Goal: Information Seeking & Learning: Learn about a topic

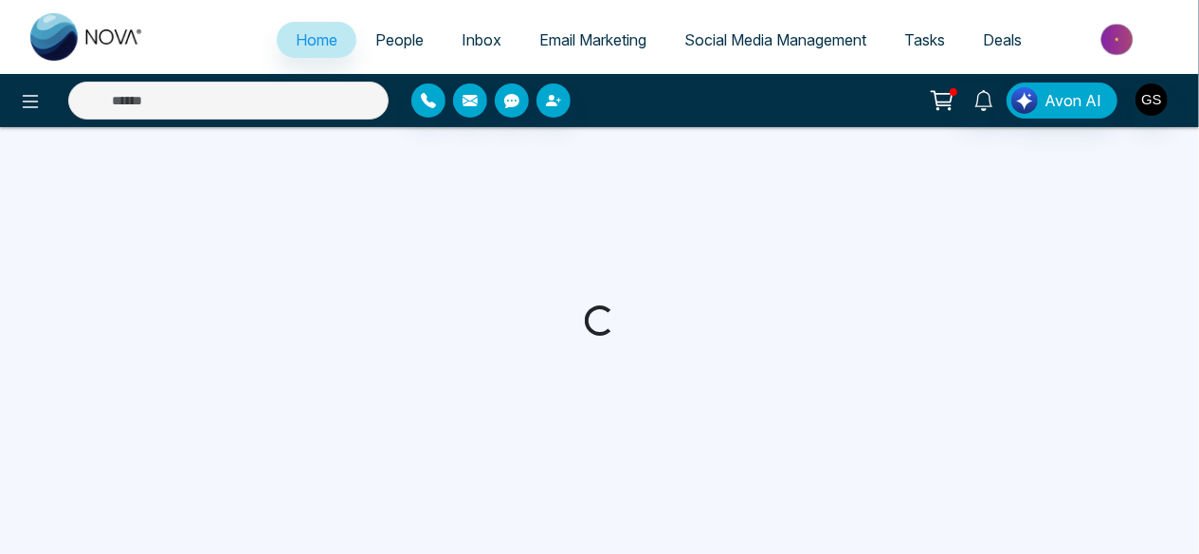
select select "*"
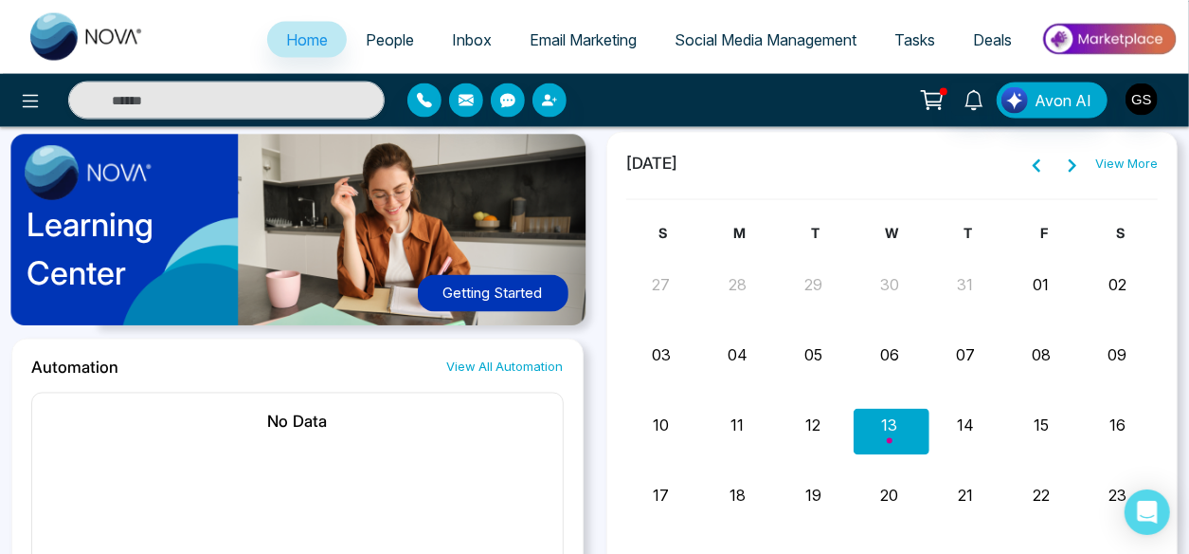
scroll to position [1465, 0]
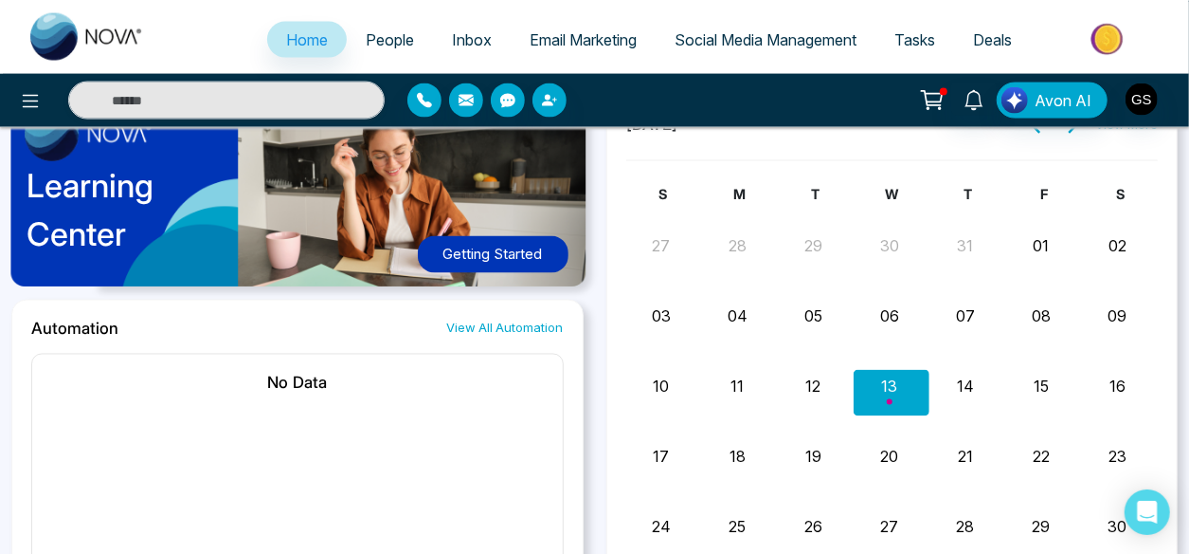
click at [1112, 39] on img at bounding box center [1109, 39] width 137 height 43
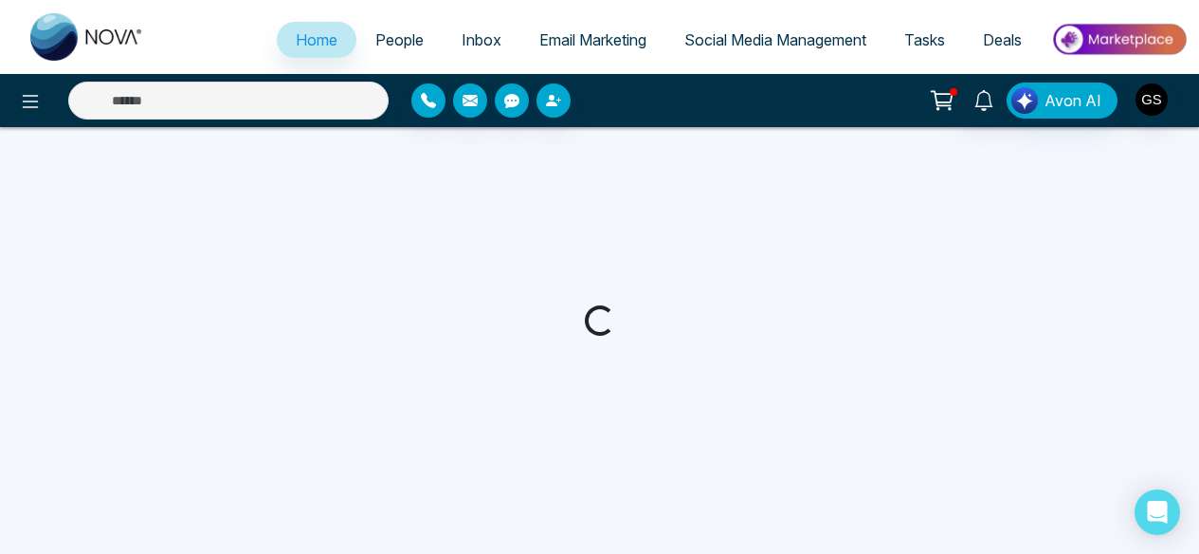
select select "*"
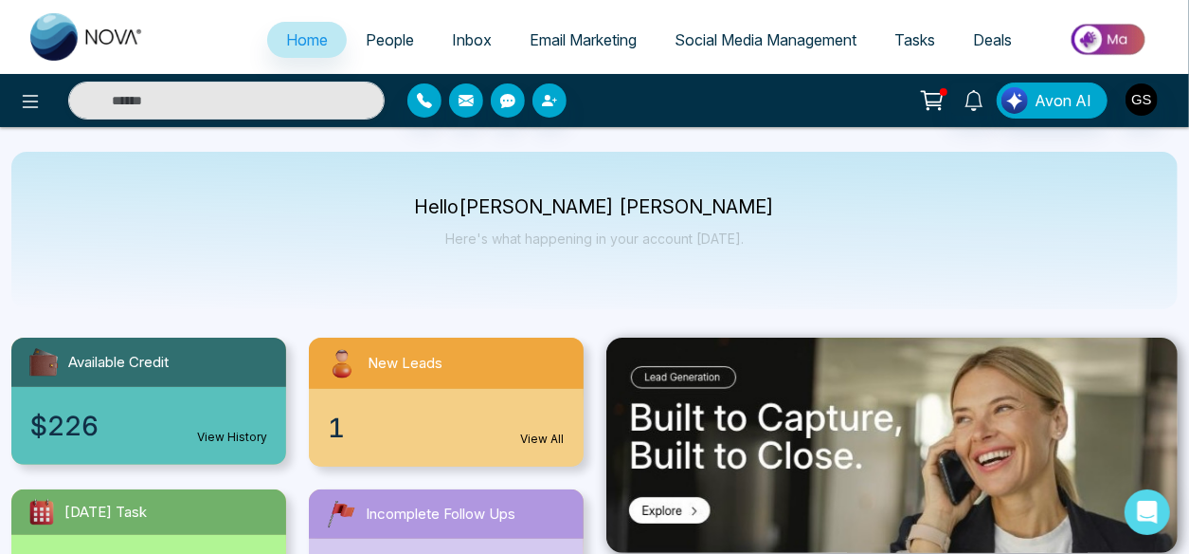
click at [1107, 36] on img at bounding box center [1109, 39] width 137 height 43
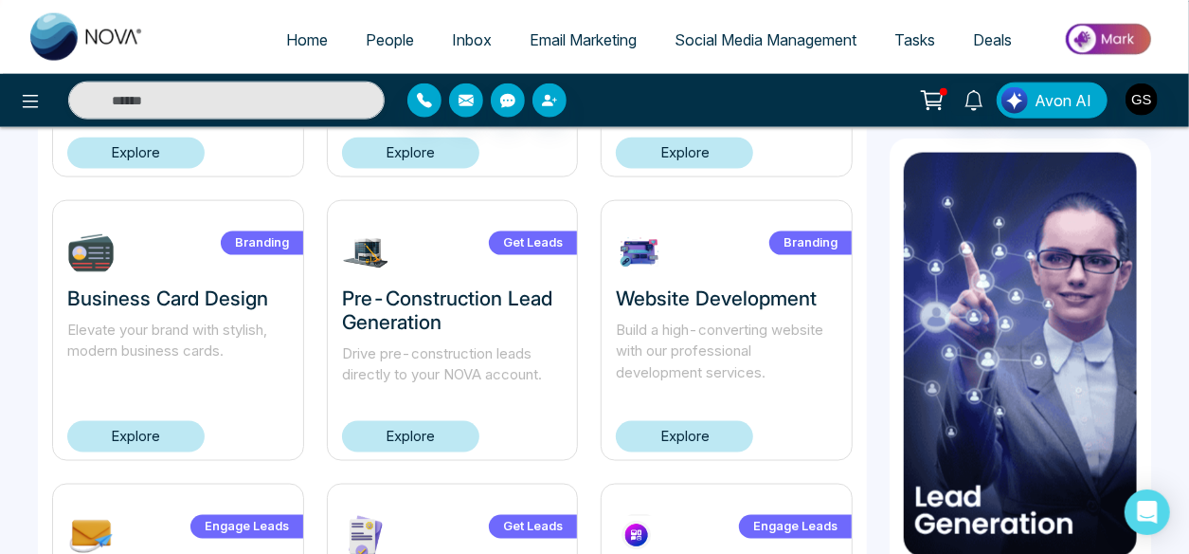
scroll to position [1206, 0]
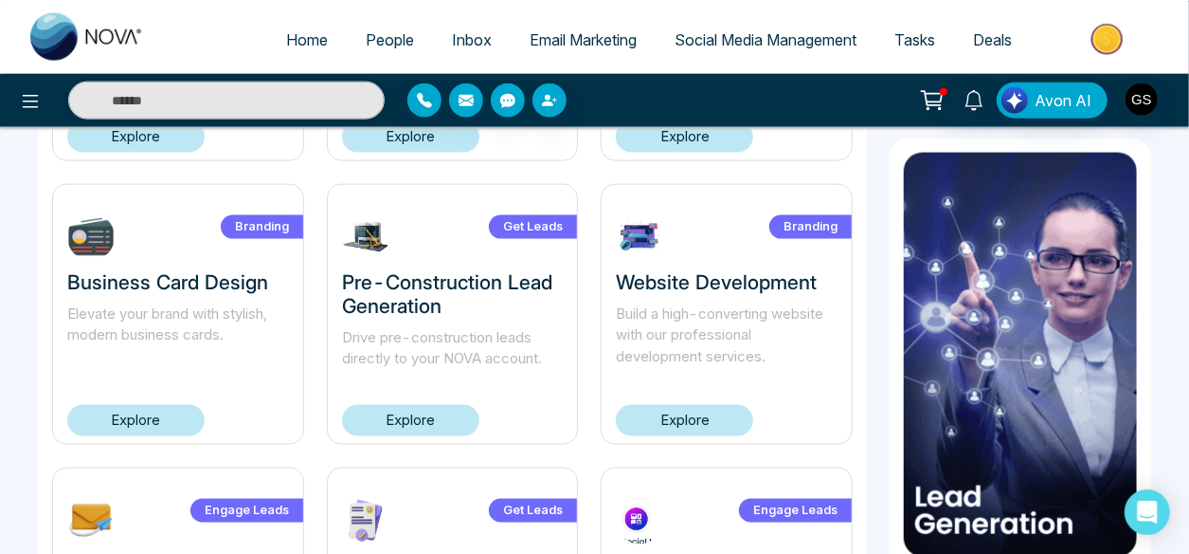
click at [440, 421] on link "Explore" at bounding box center [410, 420] width 137 height 31
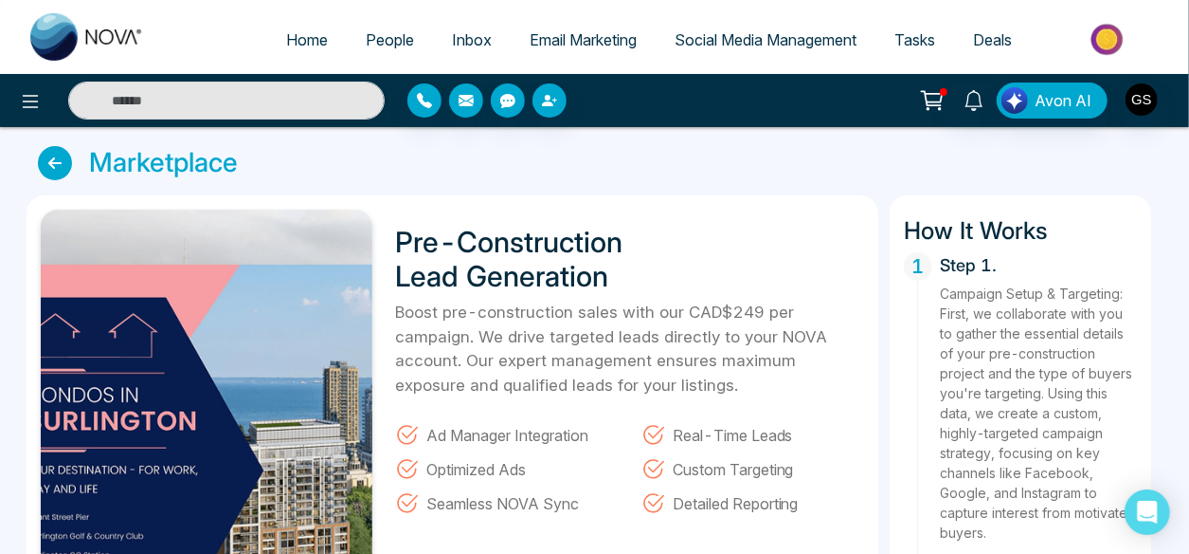
click at [60, 162] on icon at bounding box center [55, 163] width 34 height 34
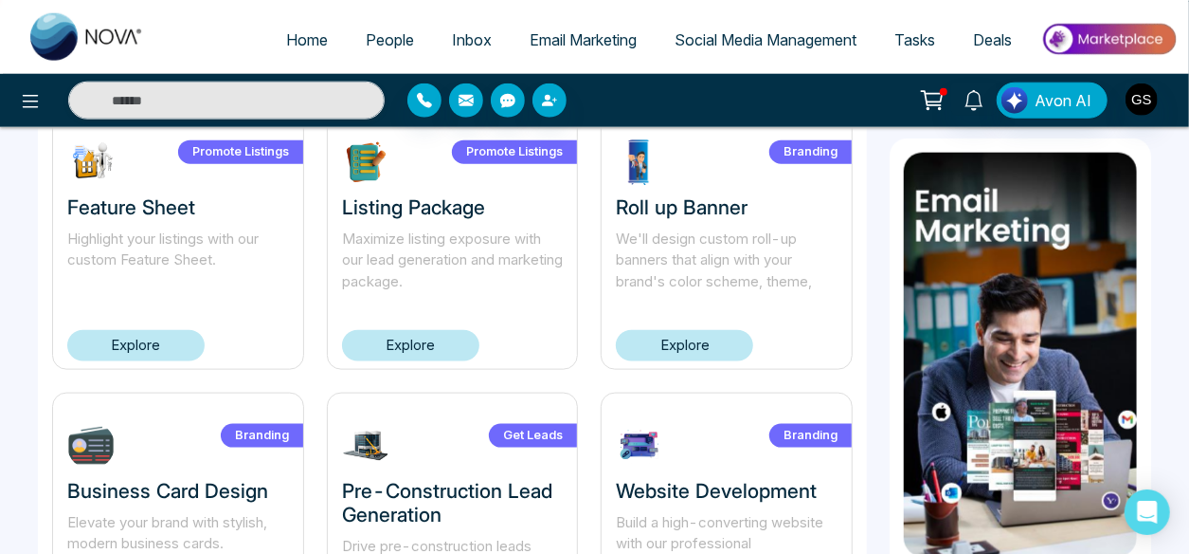
scroll to position [1004, 0]
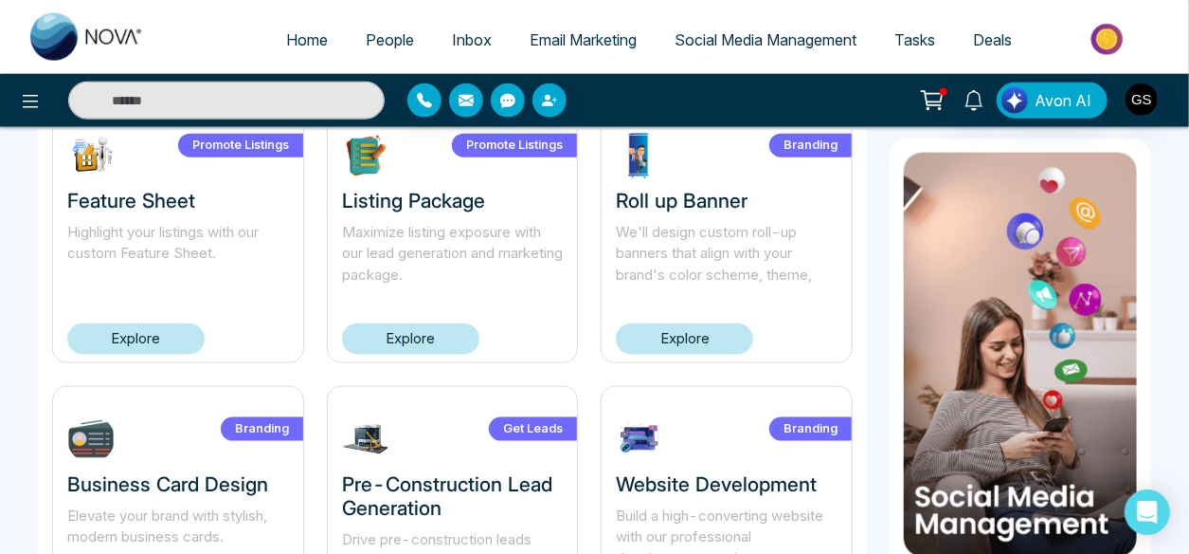
click at [695, 334] on link "Explore" at bounding box center [684, 338] width 137 height 31
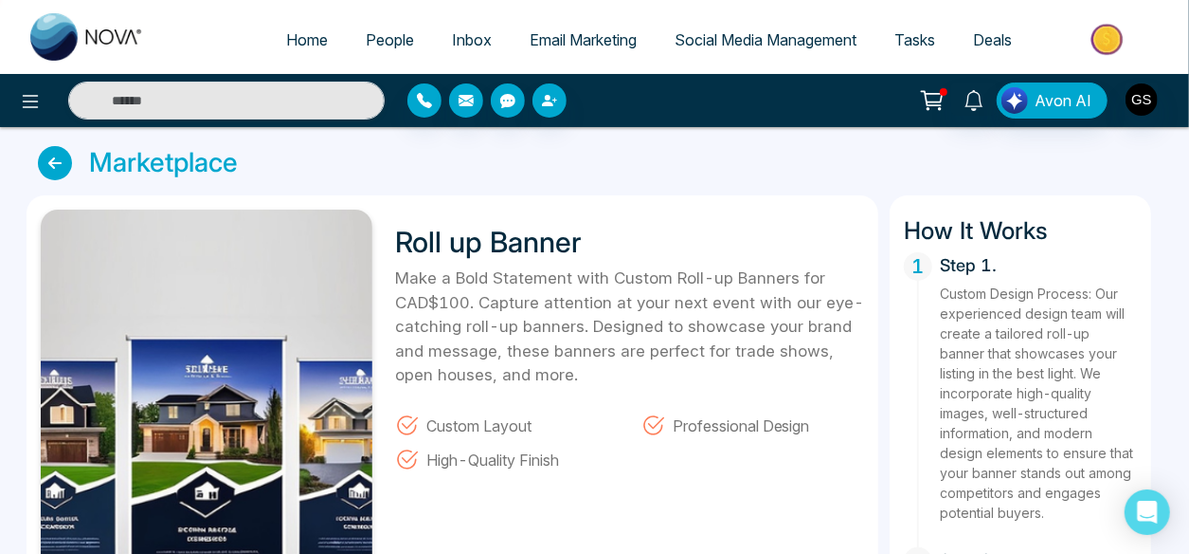
click at [58, 168] on icon at bounding box center [55, 163] width 34 height 34
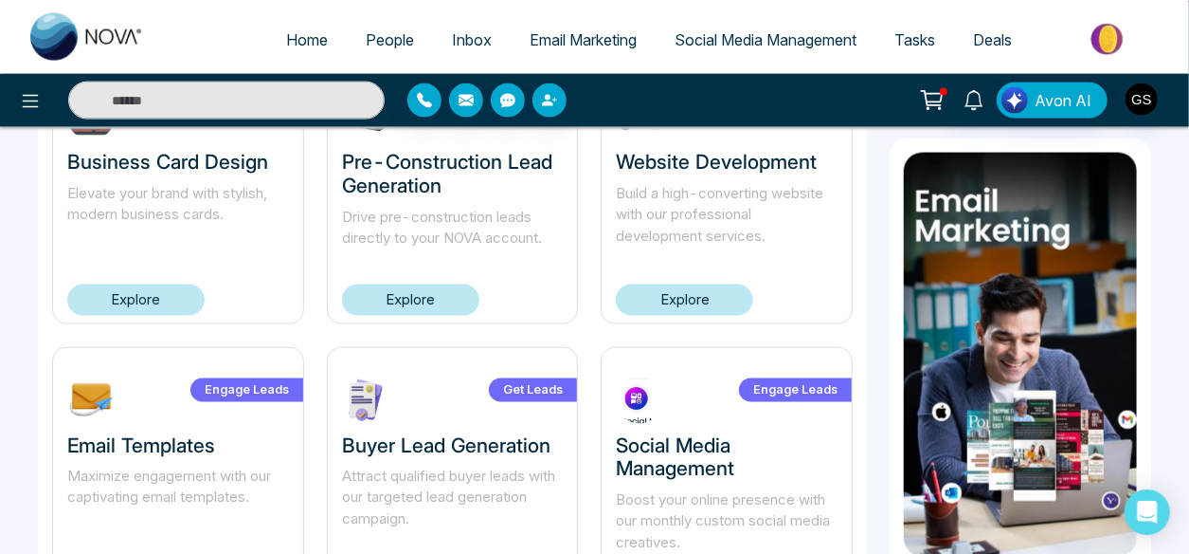
scroll to position [1328, 0]
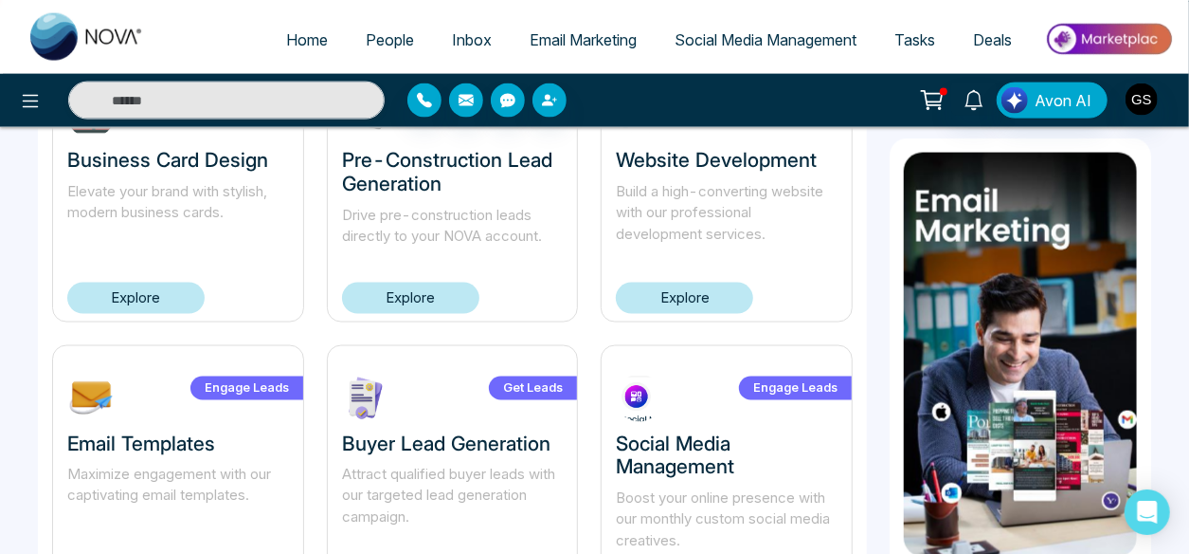
click at [679, 286] on link "Explore" at bounding box center [684, 297] width 137 height 31
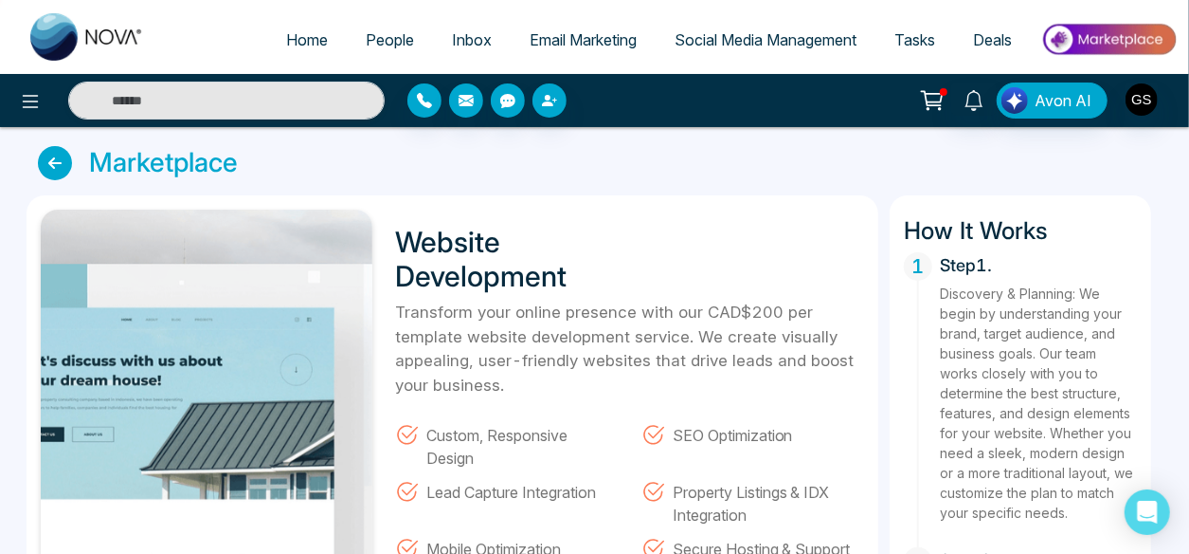
click at [59, 168] on icon at bounding box center [55, 163] width 34 height 34
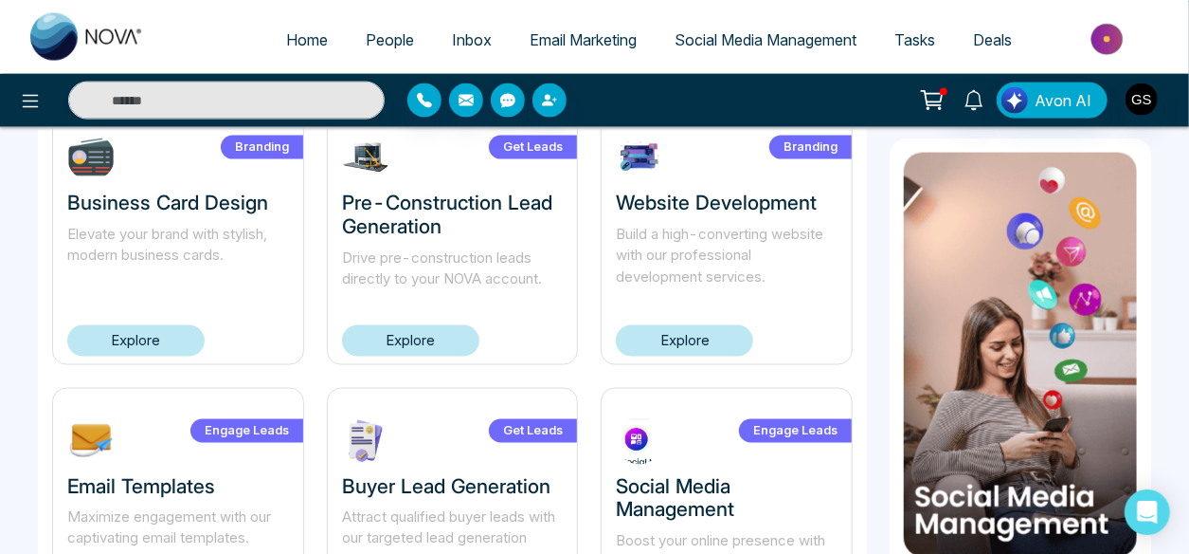
scroll to position [1225, 0]
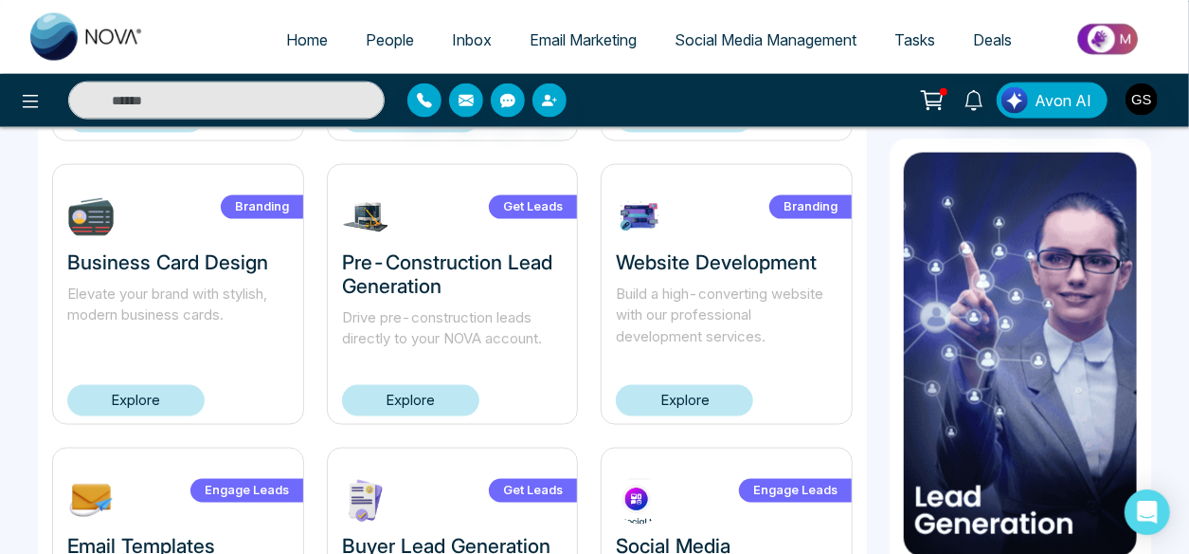
click at [133, 388] on link "Explore" at bounding box center [135, 400] width 137 height 31
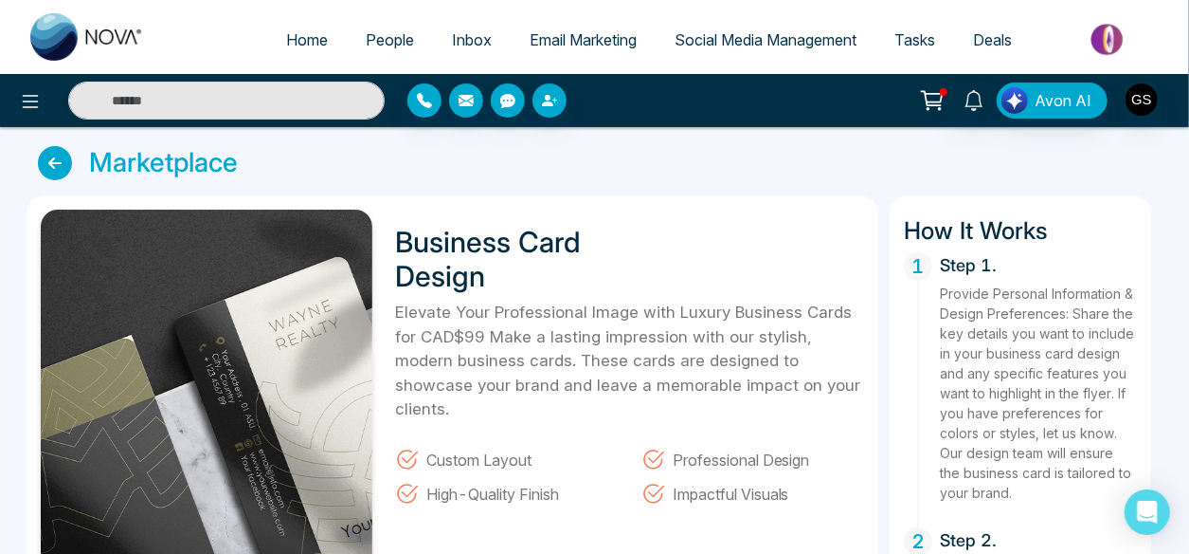
click at [54, 172] on icon at bounding box center [55, 163] width 34 height 34
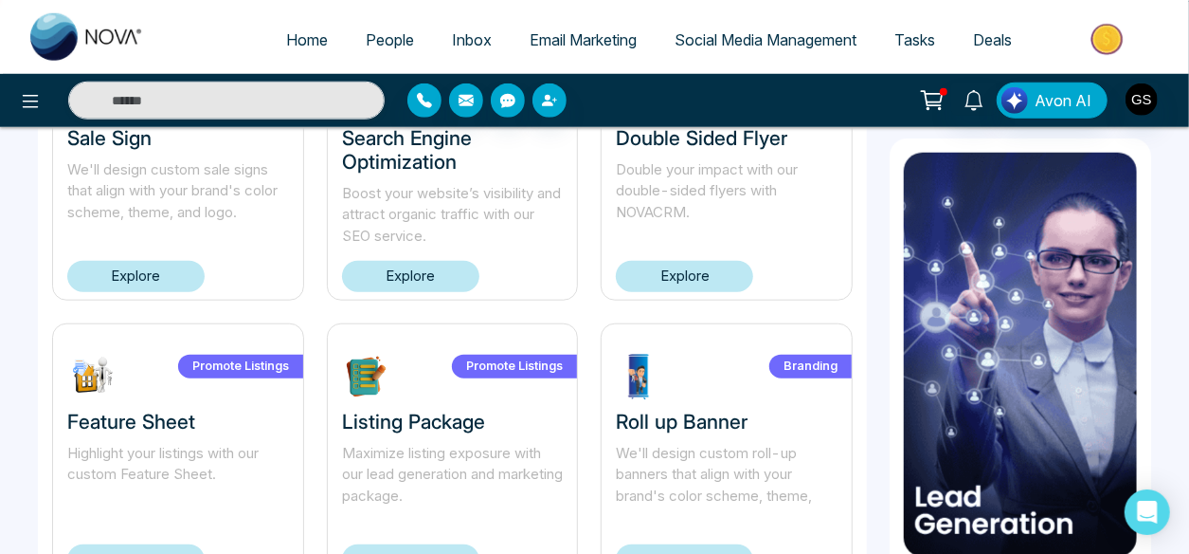
scroll to position [975, 0]
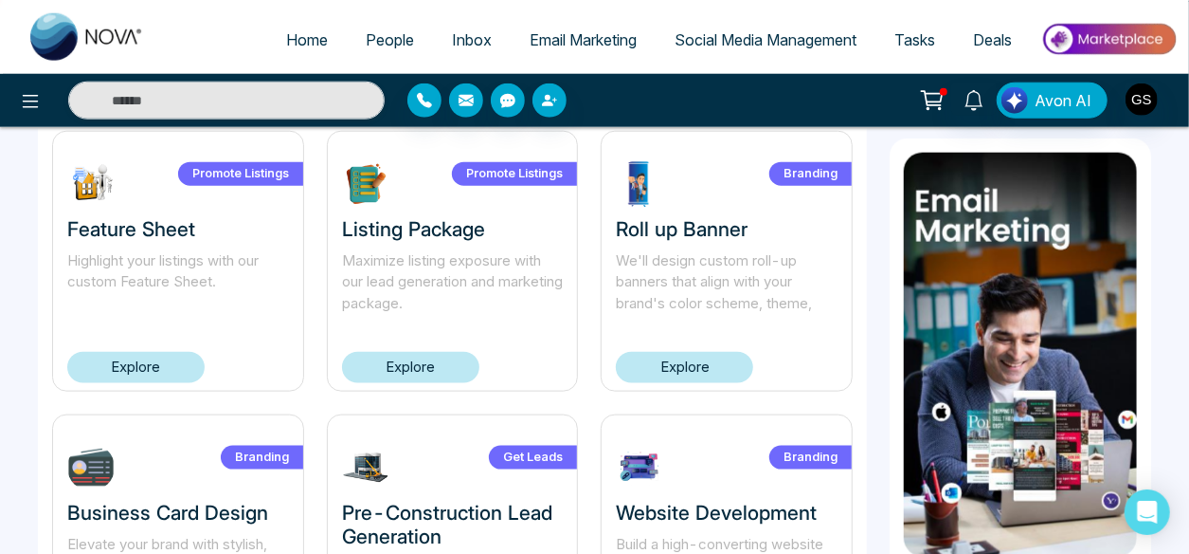
click at [703, 371] on link "Explore" at bounding box center [684, 367] width 137 height 31
